Goal: Task Accomplishment & Management: Manage account settings

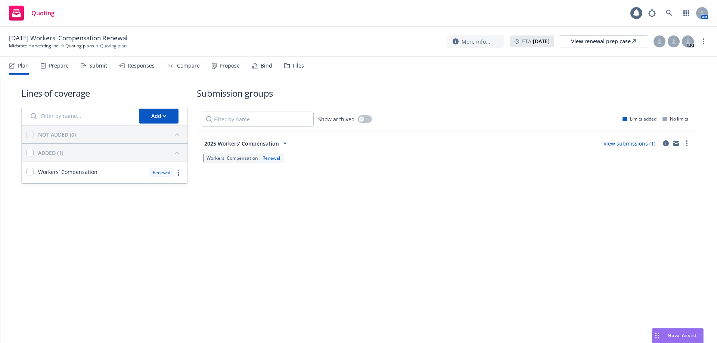
click at [257, 64] on div "Bind" at bounding box center [262, 66] width 21 height 18
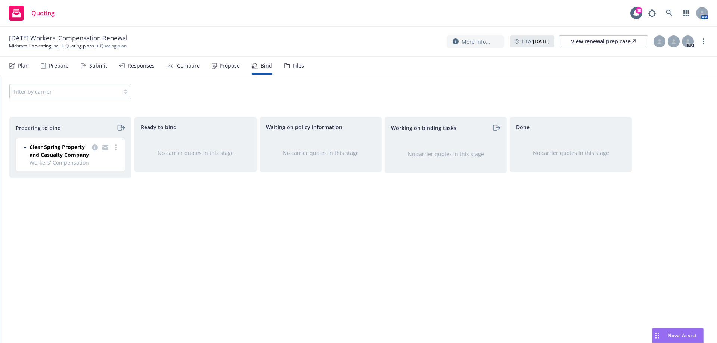
click at [240, 65] on div "Plan Prepare Submit Responses Compare Propose Bind Files" at bounding box center [156, 66] width 295 height 18
click at [220, 67] on div "Propose" at bounding box center [230, 66] width 20 height 6
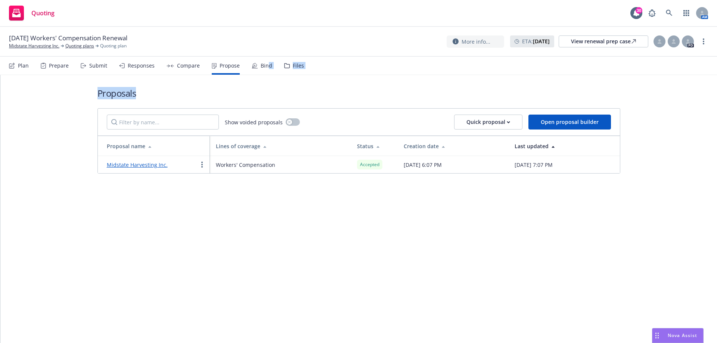
click at [265, 75] on div "[DATE] Workers' Compensation Renewal Midstate Harvesting Inc. Quoting plans Quo…" at bounding box center [358, 185] width 717 height 316
click at [261, 64] on div "Bind" at bounding box center [267, 66] width 12 height 6
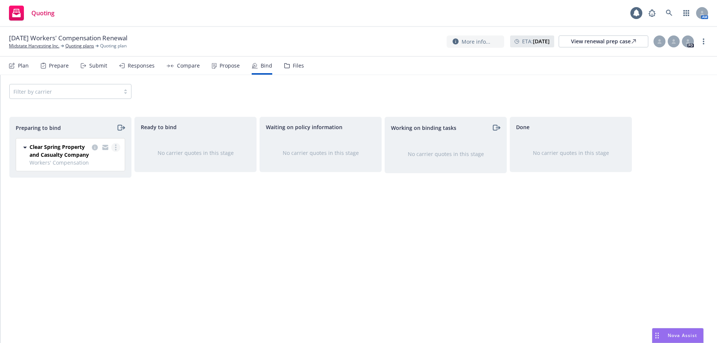
click at [112, 146] on link "more" at bounding box center [115, 147] width 9 height 9
click at [90, 178] on span "Log bind order" at bounding box center [74, 177] width 55 height 7
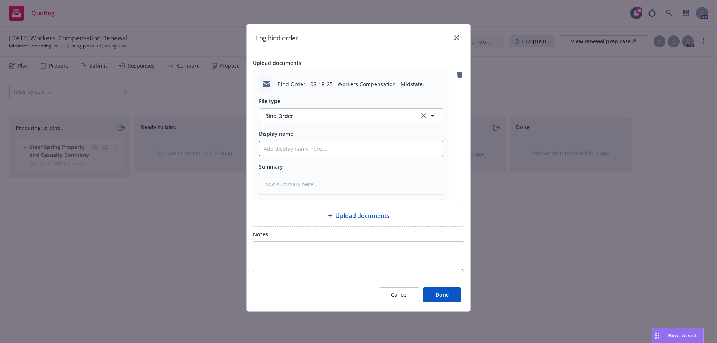
click at [305, 144] on input "Display name" at bounding box center [351, 149] width 184 height 14
type input "Bind Order to Carrier - CRC"
drag, startPoint x: 332, startPoint y: 149, endPoint x: 321, endPoint y: 153, distance: 12.2
click at [321, 153] on input "Bind Order to Carrier - CRC" at bounding box center [351, 149] width 184 height 14
type textarea "x"
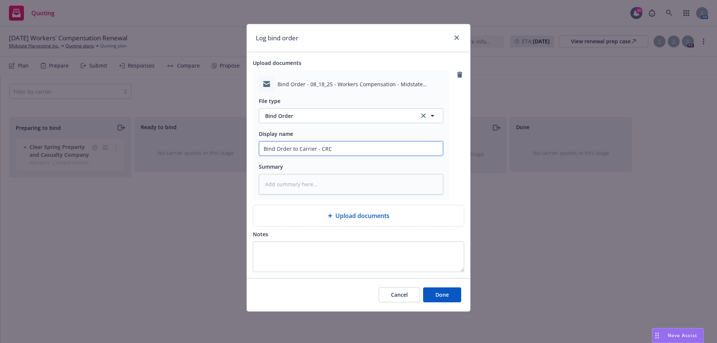
type input "Bind Order to Carrier - P"
type textarea "x"
type input "Bind Order to Carrier - Pr"
type textarea "x"
type input "Bind Order to Carrier - Pra"
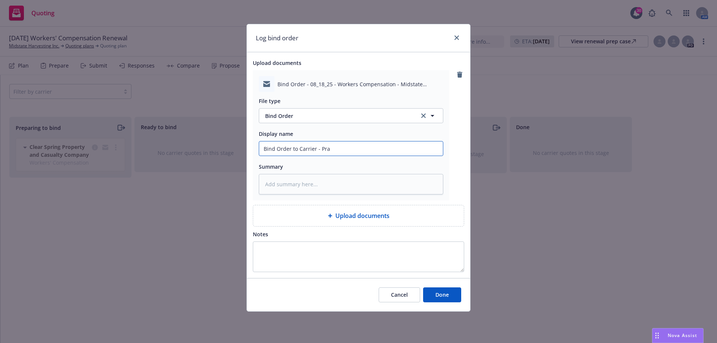
type textarea "x"
type input "Bind Order to Carrier - Prar"
type textarea "x"
type input "Bind Order to Carrier - Pra"
type textarea "x"
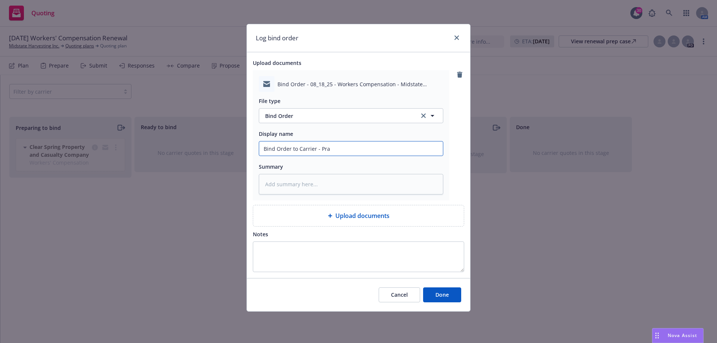
type input "Bind Order to Carrier - Pr"
type textarea "x"
type input "Bind Order to Carrier - P"
type textarea "x"
type input "Bind Order to Carrier - Pa"
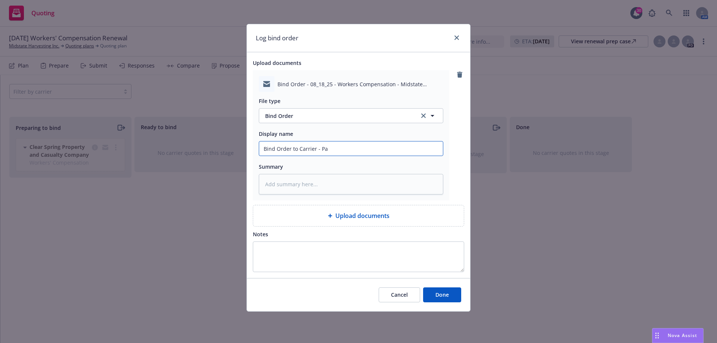
type textarea "x"
type input "Bind Order to Carrier - Par"
type textarea "x"
type input "Bind Order to Carrier - Para"
type textarea "x"
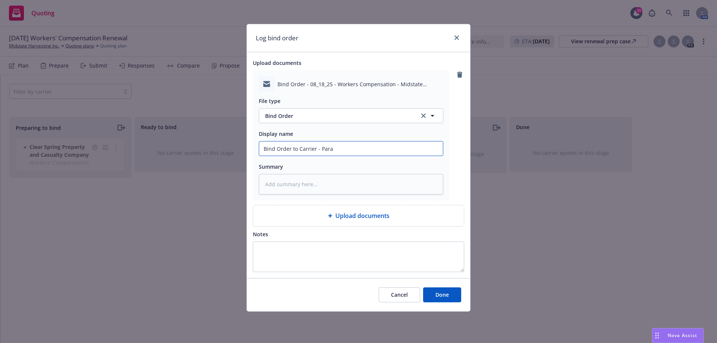
type input "Bind Order to Carrier - Parag"
type textarea "x"
type input "Bind Order to Carrier - Parago"
type textarea "x"
type input "Bind Order to Carrier - Paragon"
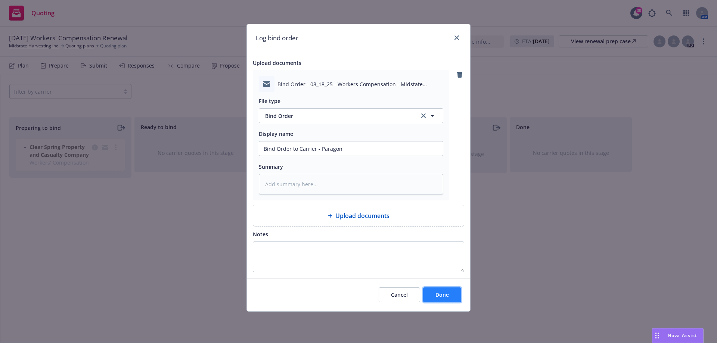
click at [424, 293] on button "Done" at bounding box center [442, 295] width 38 height 15
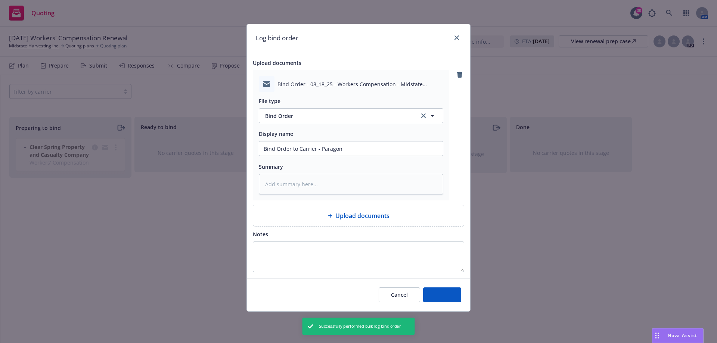
type textarea "x"
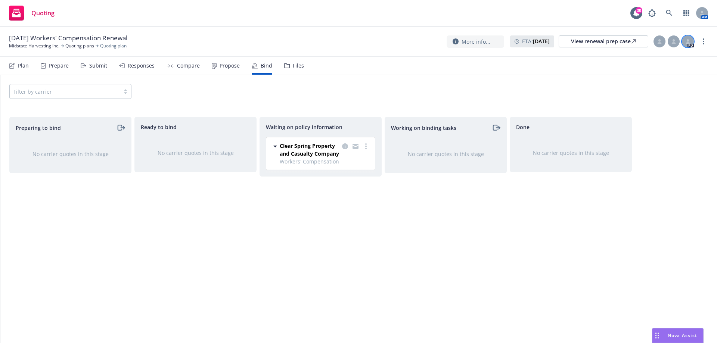
click at [685, 41] on div at bounding box center [688, 41] width 12 height 12
click at [29, 47] on link "Midstate Harvesting Inc." at bounding box center [34, 46] width 50 height 7
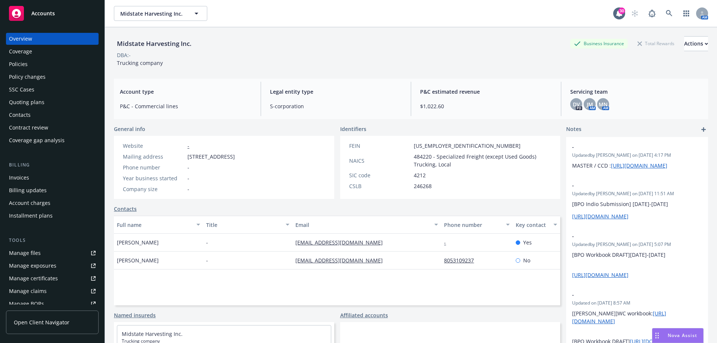
click at [38, 111] on div "Contacts" at bounding box center [52, 115] width 87 height 12
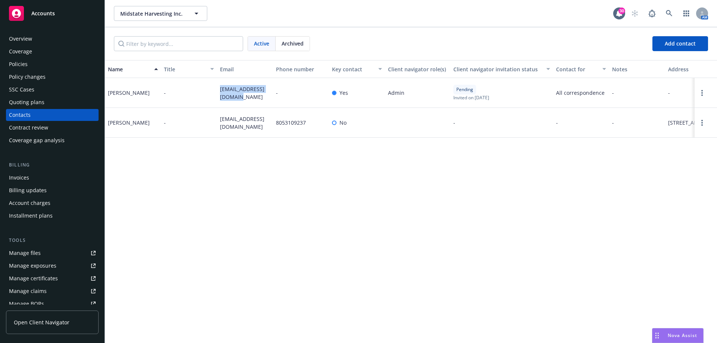
drag, startPoint x: 240, startPoint y: 98, endPoint x: 217, endPoint y: 87, distance: 25.2
click at [217, 87] on div "hrubalcava01@yahoo.com" at bounding box center [245, 93] width 56 height 30
copy span "hrubalcava01@yahoo.com"
drag, startPoint x: 151, startPoint y: 91, endPoint x: 106, endPoint y: 92, distance: 44.9
click at [106, 92] on div "Hector Rubalcava" at bounding box center [133, 93] width 56 height 30
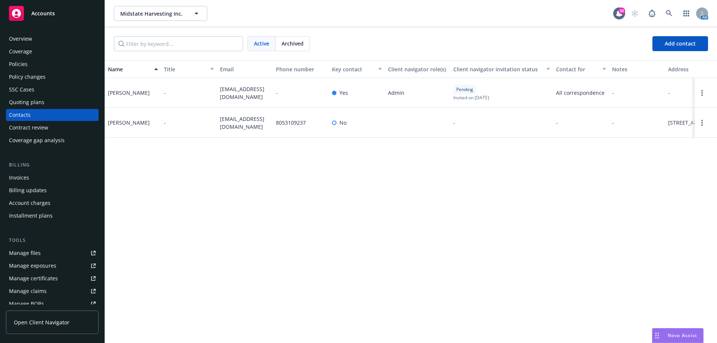
copy div "Hector Rubalcava"
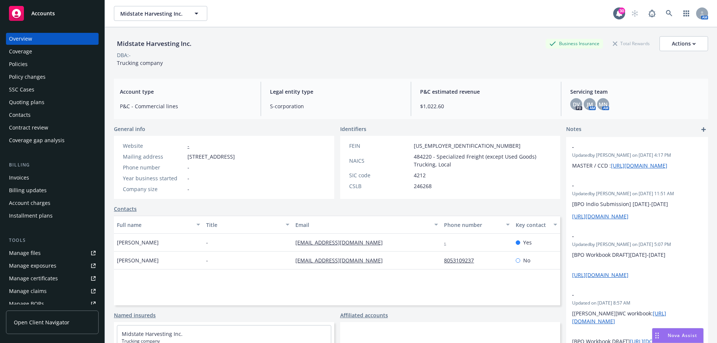
click at [34, 274] on div "Manage certificates" at bounding box center [33, 279] width 49 height 12
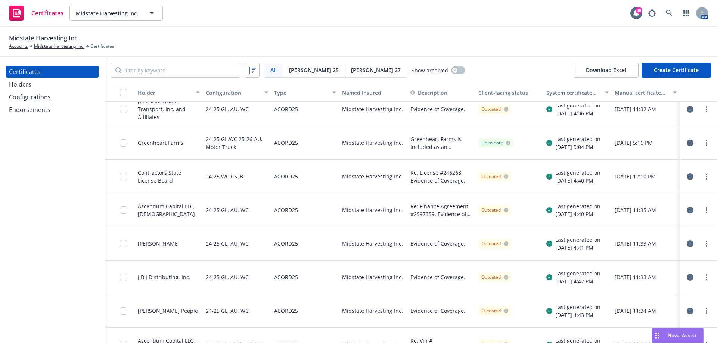
scroll to position [195, 0]
